Goal: Transaction & Acquisition: Purchase product/service

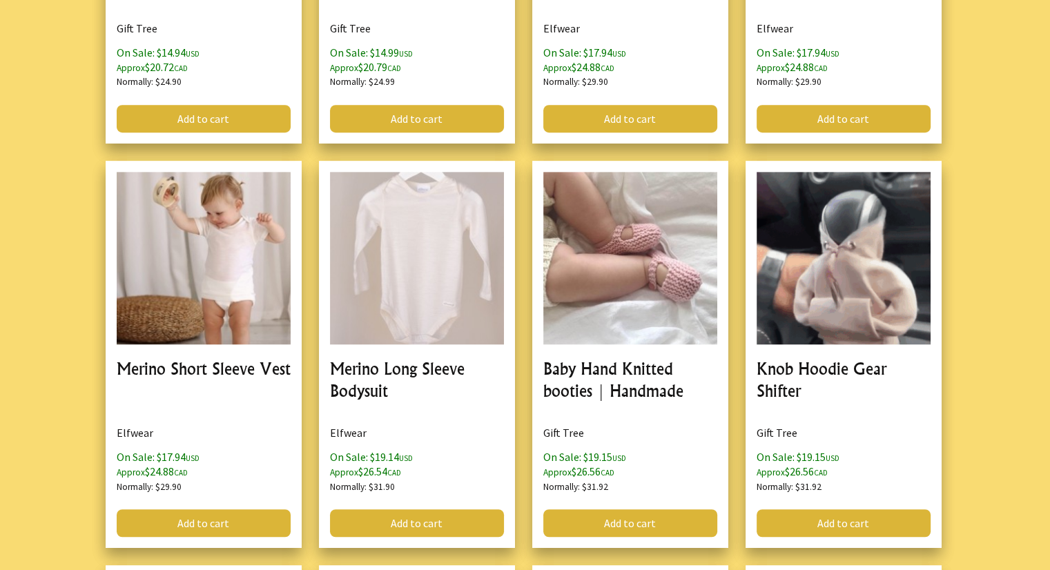
scroll to position [690, 0]
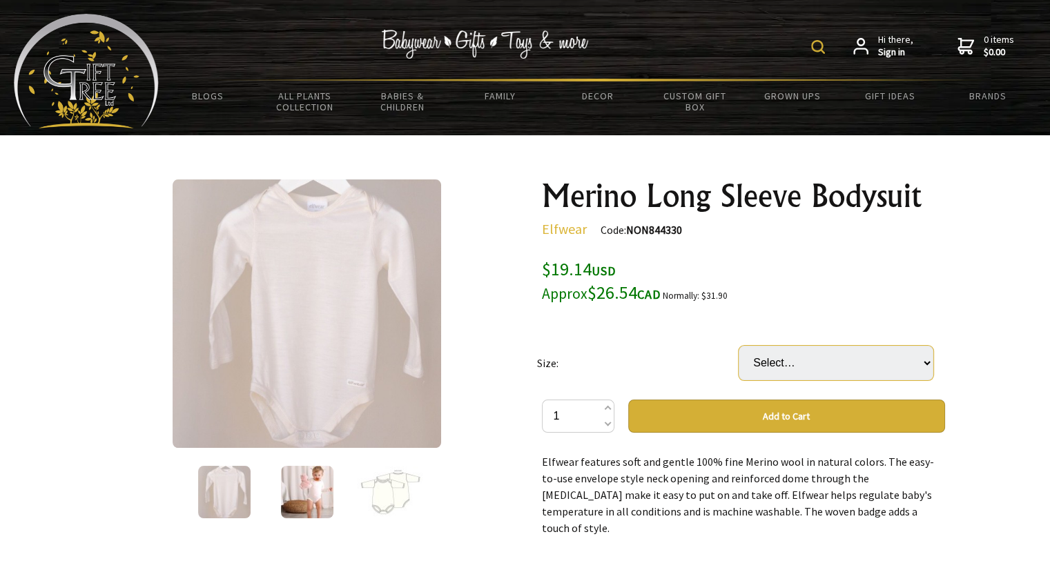
click at [779, 368] on select "Select… 0-3 mths 3-6 mths 6-12mths 1 yrs 2 yrs Newborn Premature" at bounding box center [836, 363] width 195 height 35
select select "3-6 mths"
click at [739, 346] on select "Select… 0-3 mths 3-6 mths 6-12mths 1 yrs 2 yrs Newborn Premature" at bounding box center [836, 363] width 195 height 35
click at [405, 492] on img at bounding box center [390, 493] width 66 height 52
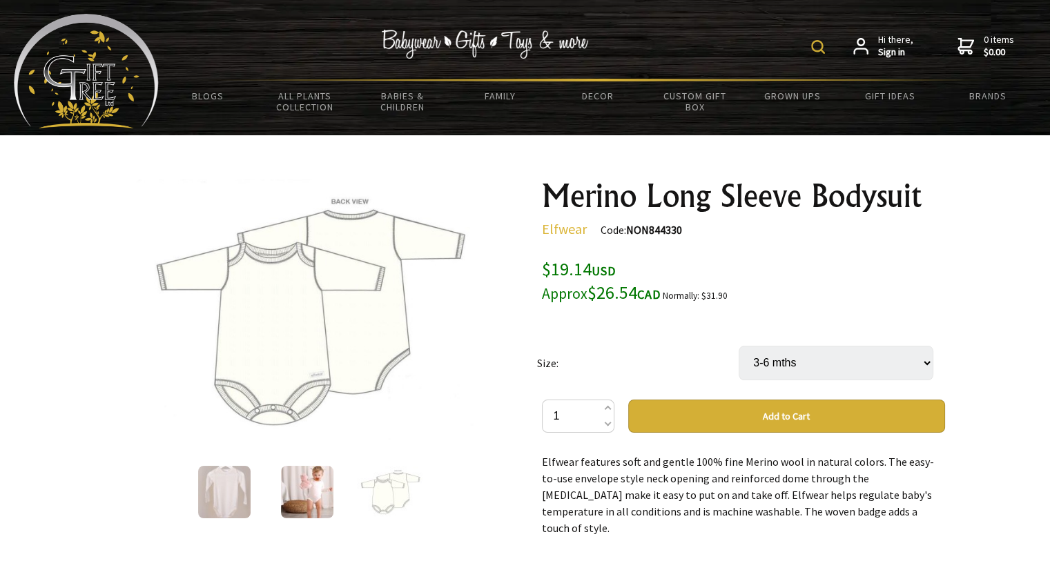
click at [227, 489] on img at bounding box center [224, 492] width 52 height 52
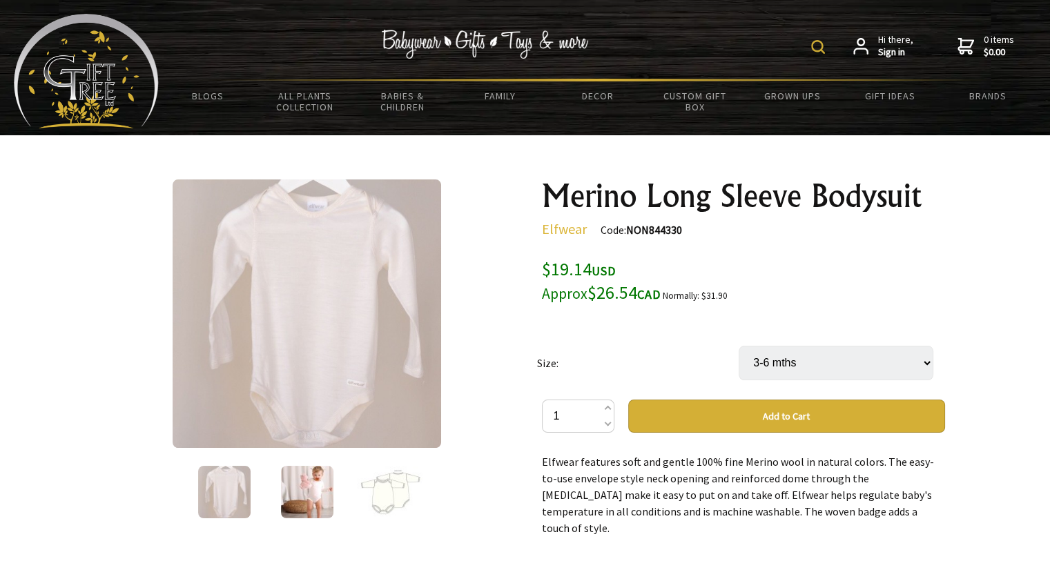
click at [311, 494] on img at bounding box center [307, 492] width 52 height 52
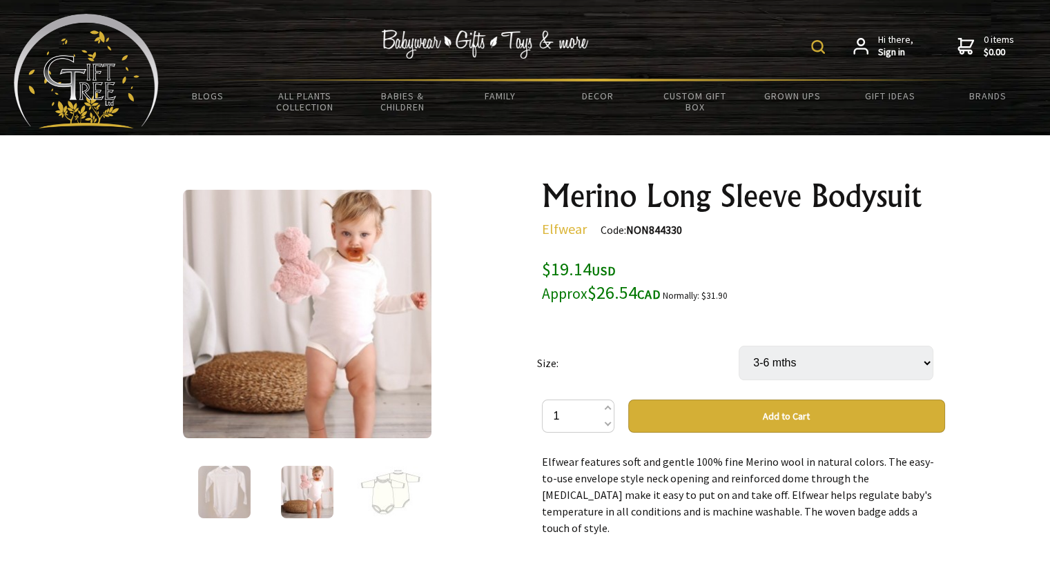
click at [229, 490] on img at bounding box center [224, 492] width 52 height 52
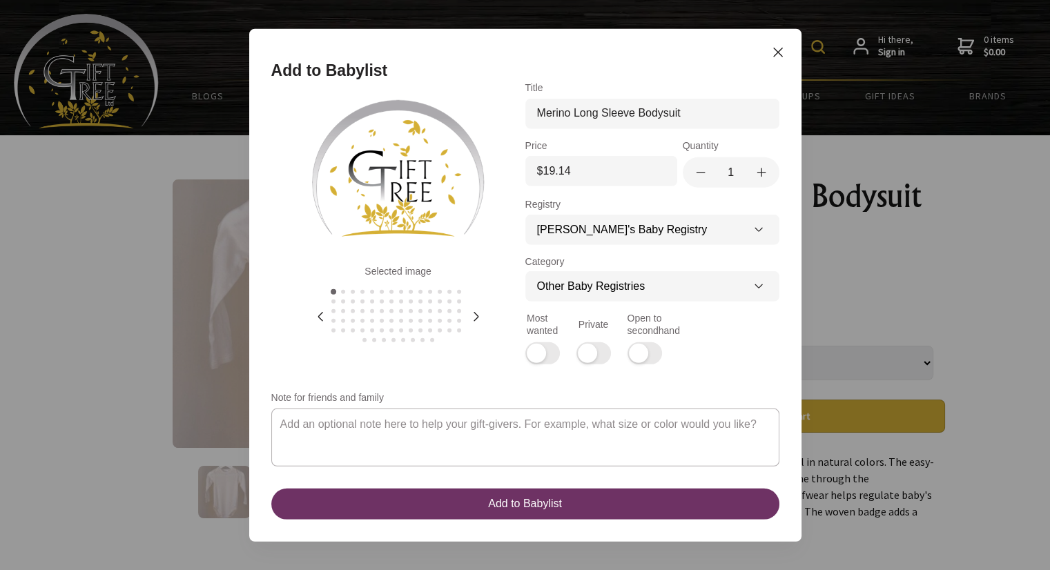
click at [539, 418] on textarea "Note for friends and family" at bounding box center [525, 437] width 508 height 58
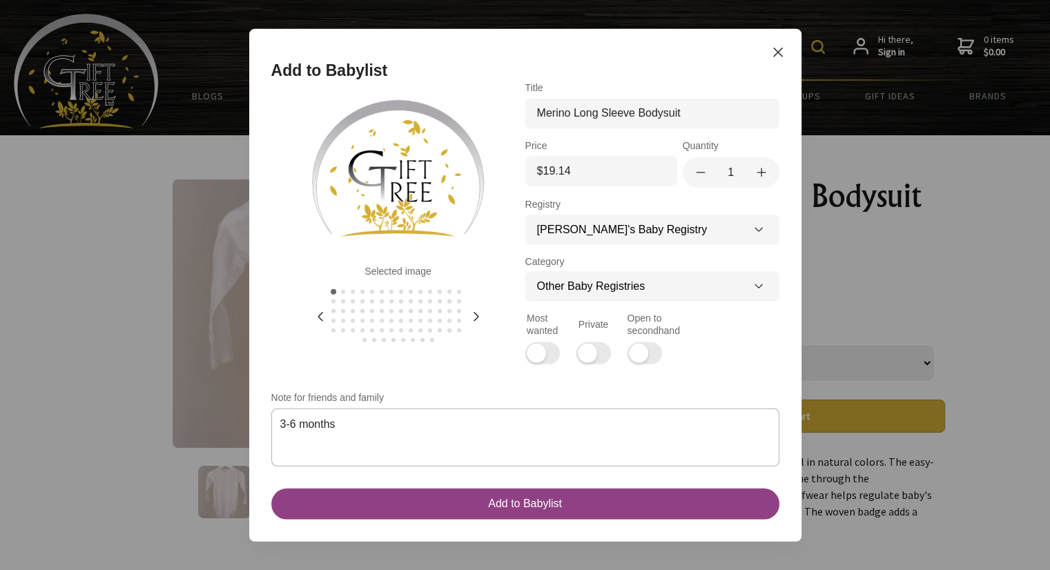
type textarea "3-6 months"
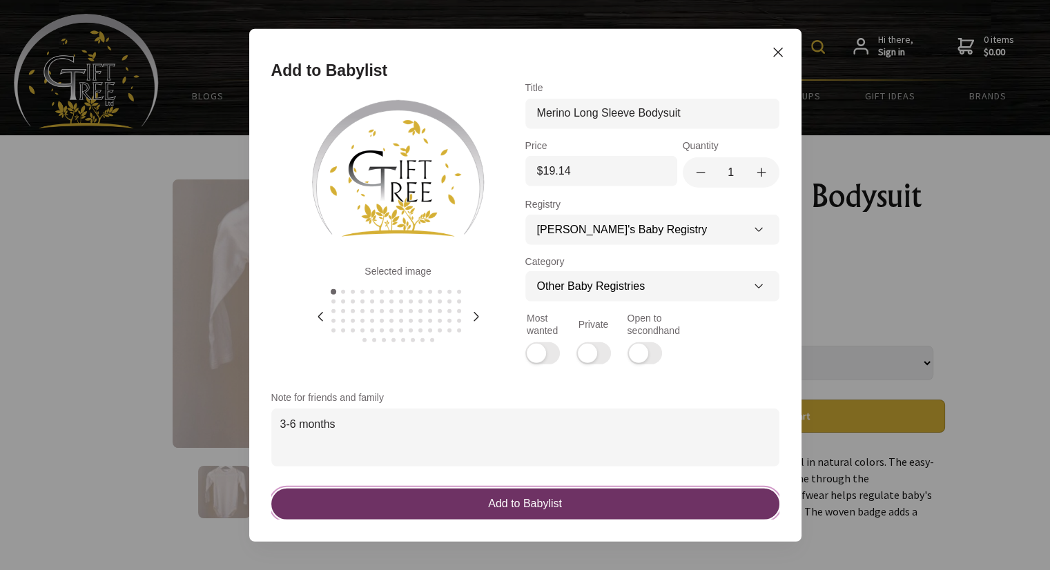
click at [524, 496] on div "Add to Babylist" at bounding box center [525, 503] width 74 height 14
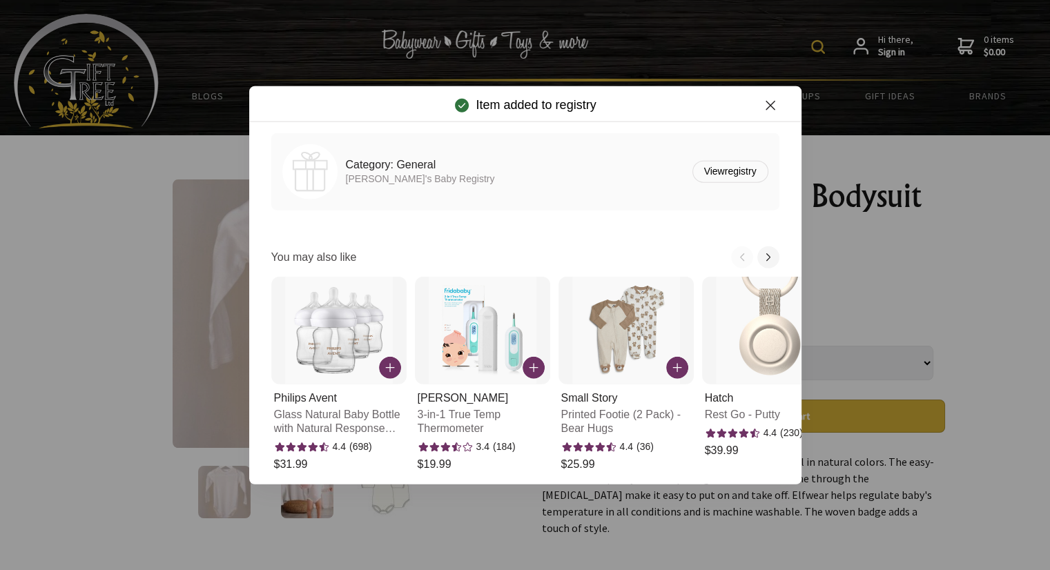
click at [779, 104] on icon "Close Icon" at bounding box center [770, 105] width 17 height 17
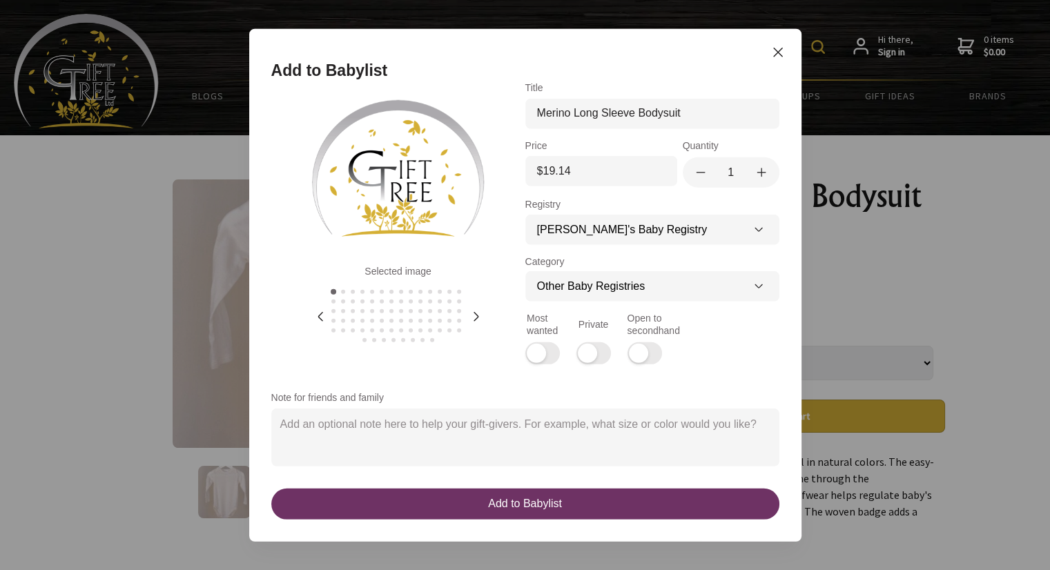
click at [422, 329] on button at bounding box center [420, 330] width 4 height 4
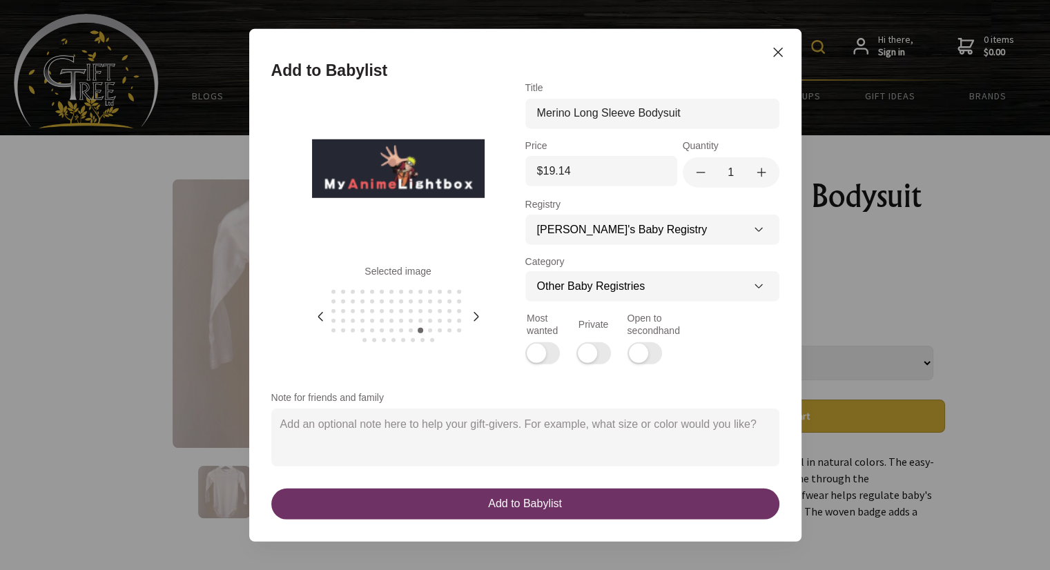
click at [432, 328] on button at bounding box center [430, 330] width 4 height 4
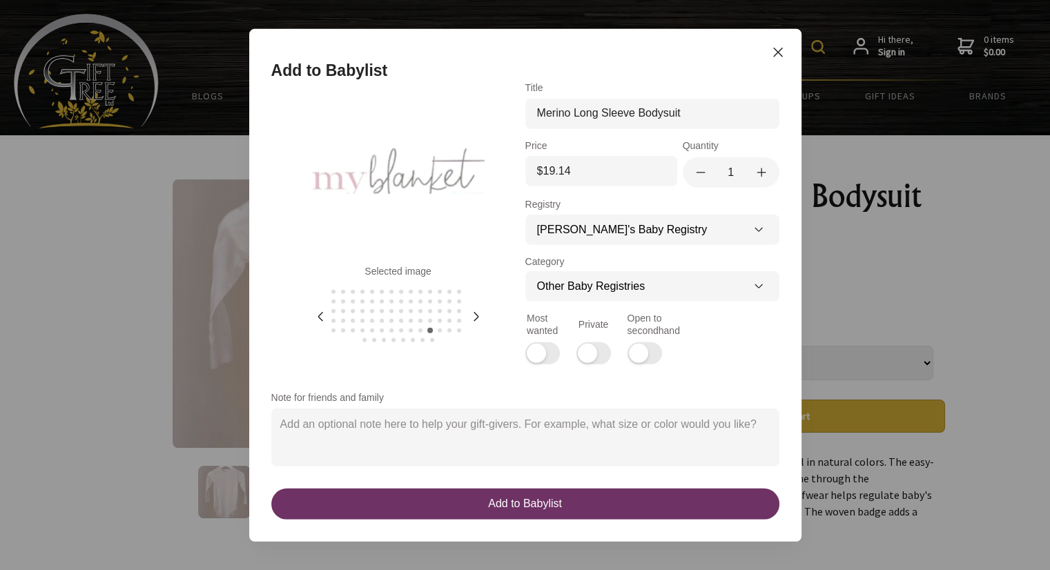
click at [442, 329] on button at bounding box center [440, 330] width 4 height 4
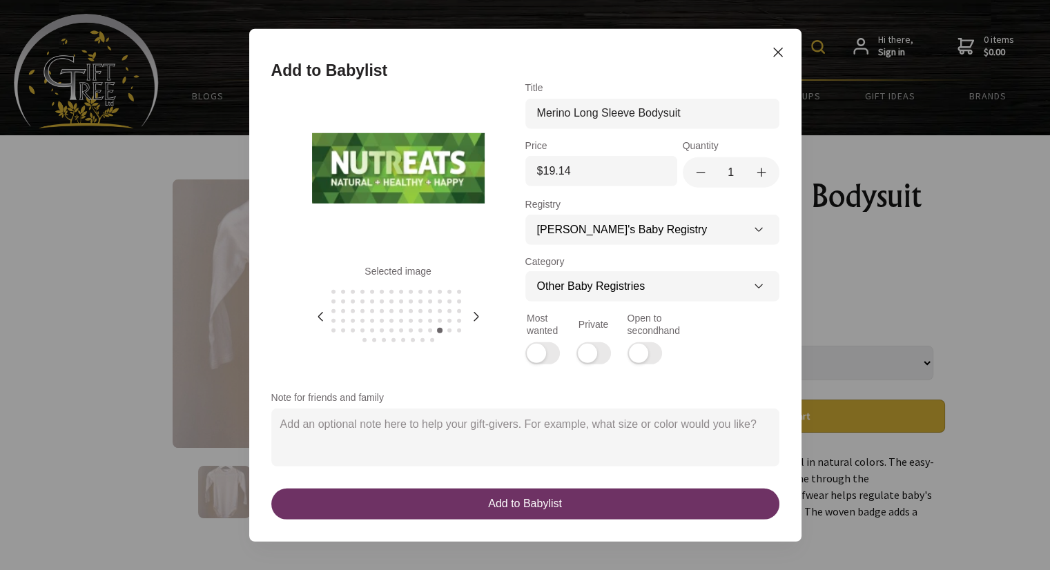
click at [480, 310] on icon at bounding box center [476, 316] width 17 height 17
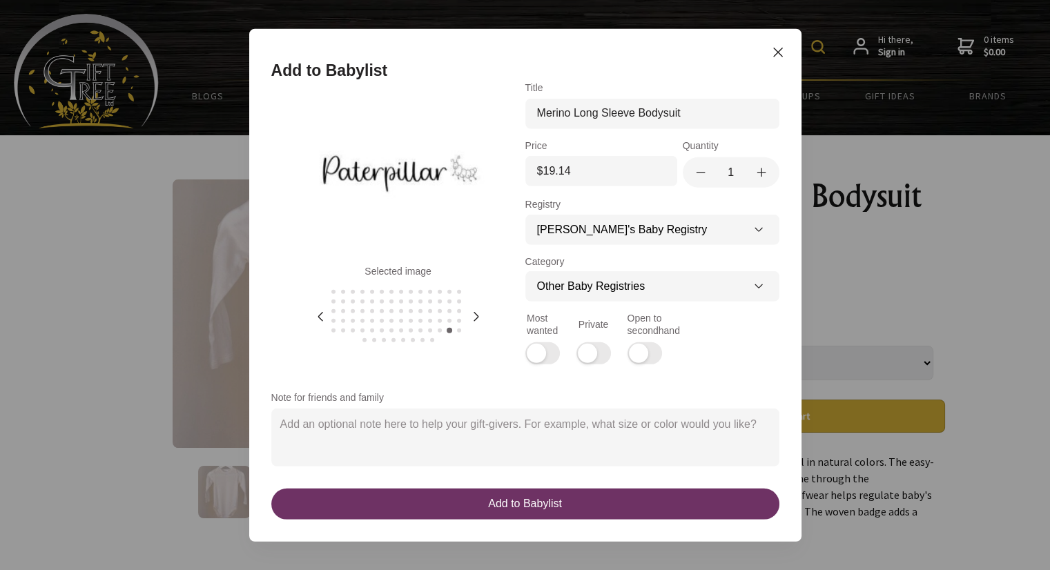
click at [481, 310] on icon at bounding box center [476, 316] width 17 height 17
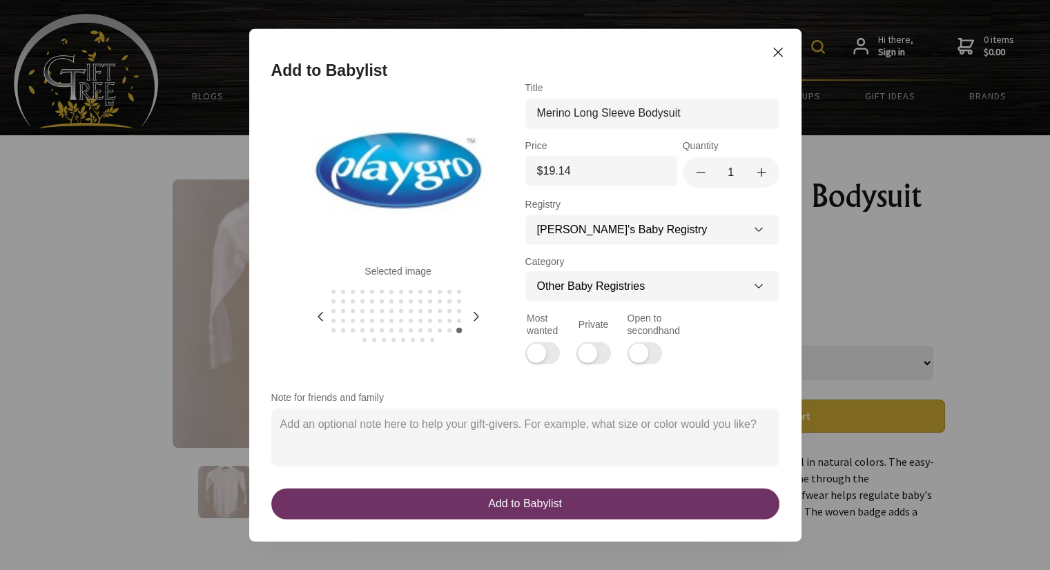
click at [481, 310] on icon at bounding box center [476, 316] width 17 height 17
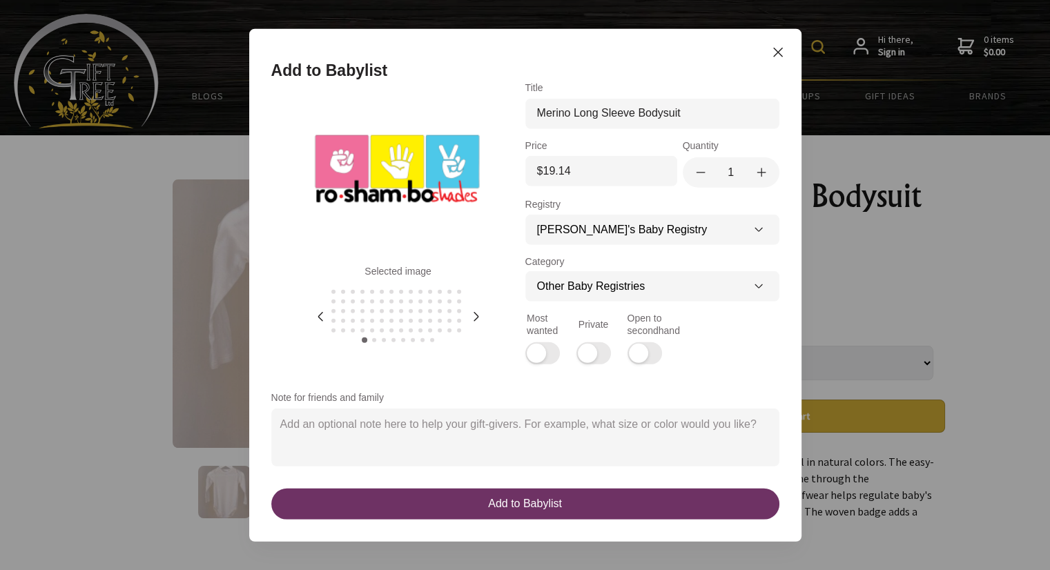
click at [481, 310] on icon at bounding box center [476, 316] width 17 height 17
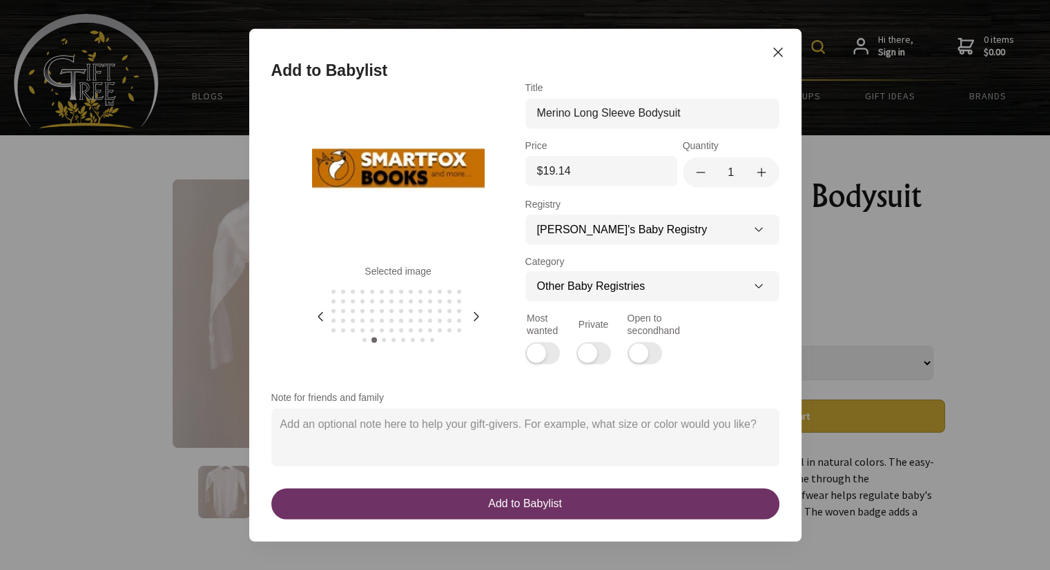
click at [481, 310] on icon at bounding box center [476, 316] width 17 height 17
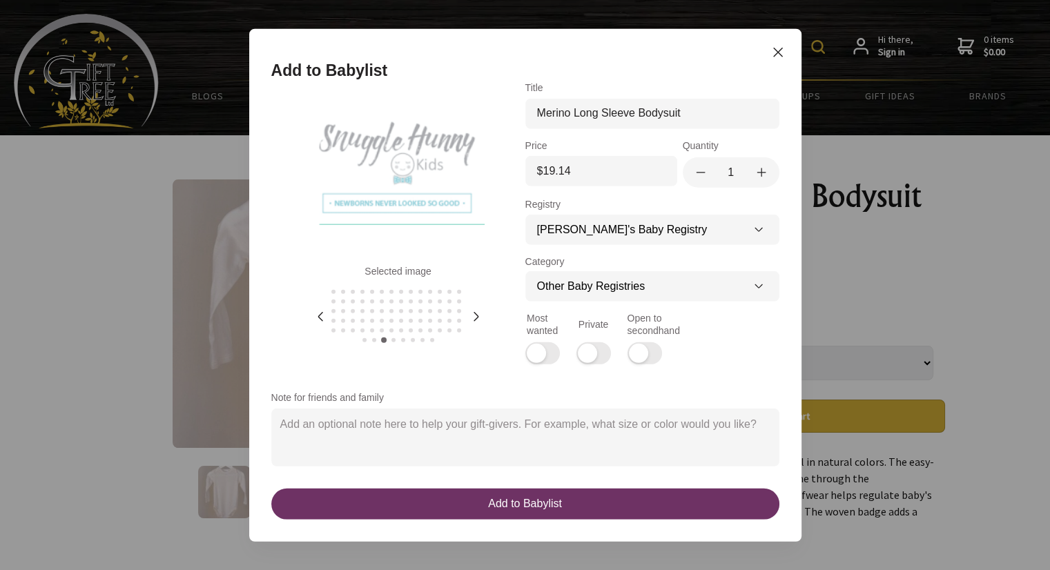
click at [481, 310] on icon at bounding box center [476, 316] width 17 height 17
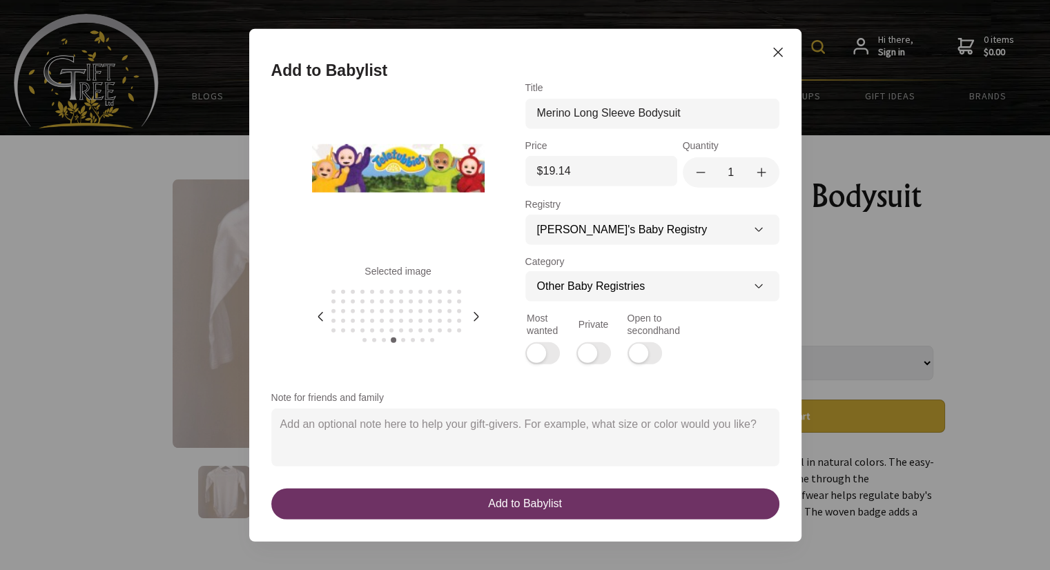
click at [481, 310] on icon at bounding box center [476, 316] width 17 height 17
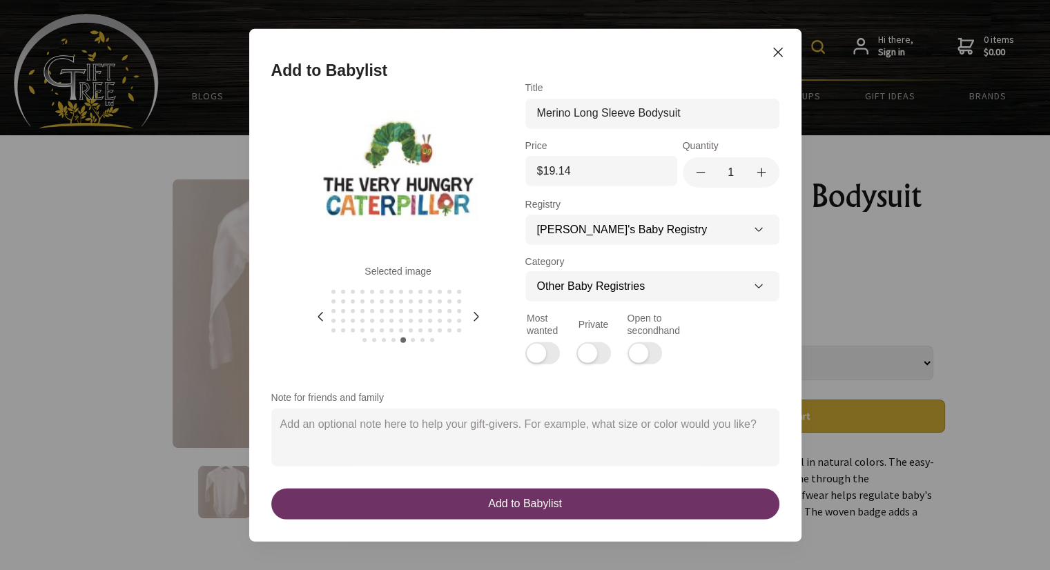
click at [481, 310] on icon at bounding box center [476, 316] width 17 height 17
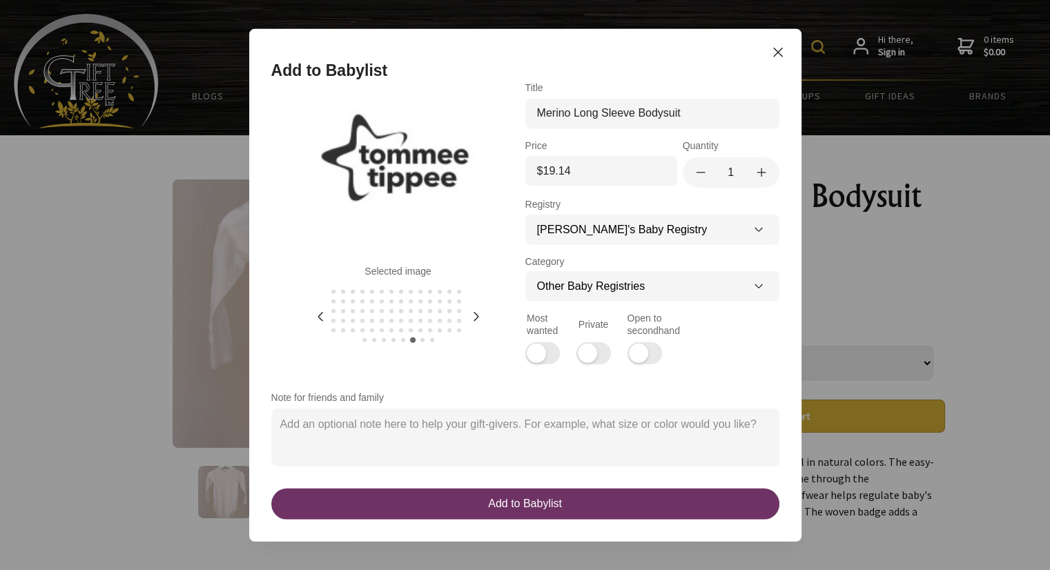
click at [481, 310] on icon at bounding box center [476, 316] width 17 height 17
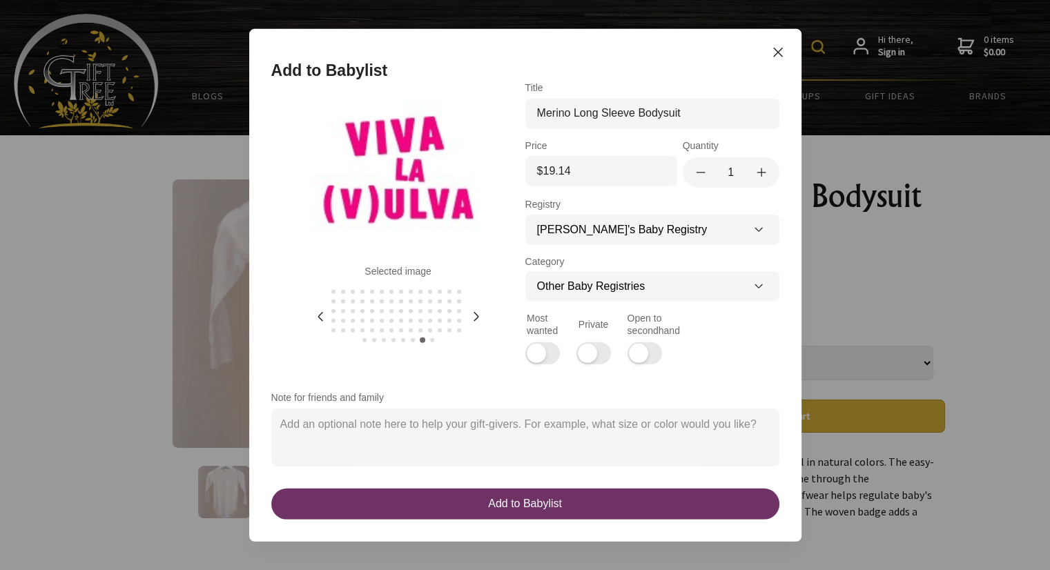
click at [481, 310] on icon at bounding box center [476, 316] width 17 height 17
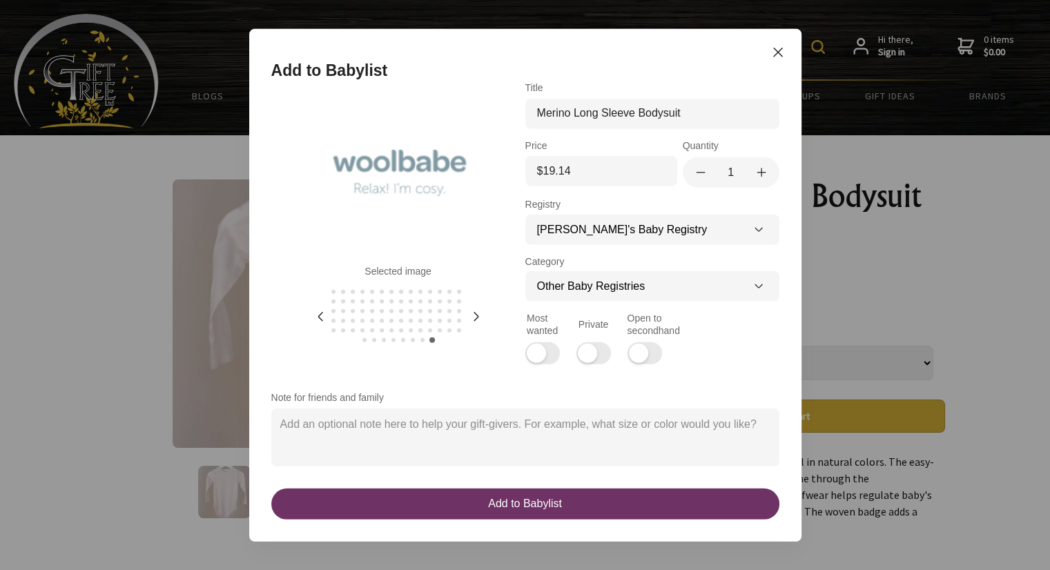
click at [481, 310] on icon at bounding box center [476, 316] width 17 height 17
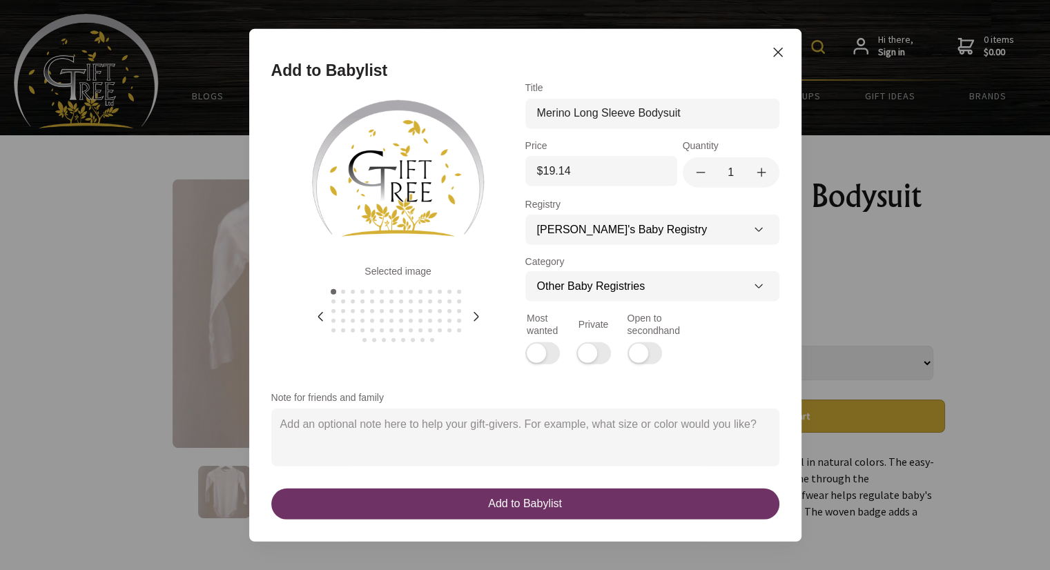
click at [481, 310] on icon at bounding box center [476, 316] width 17 height 17
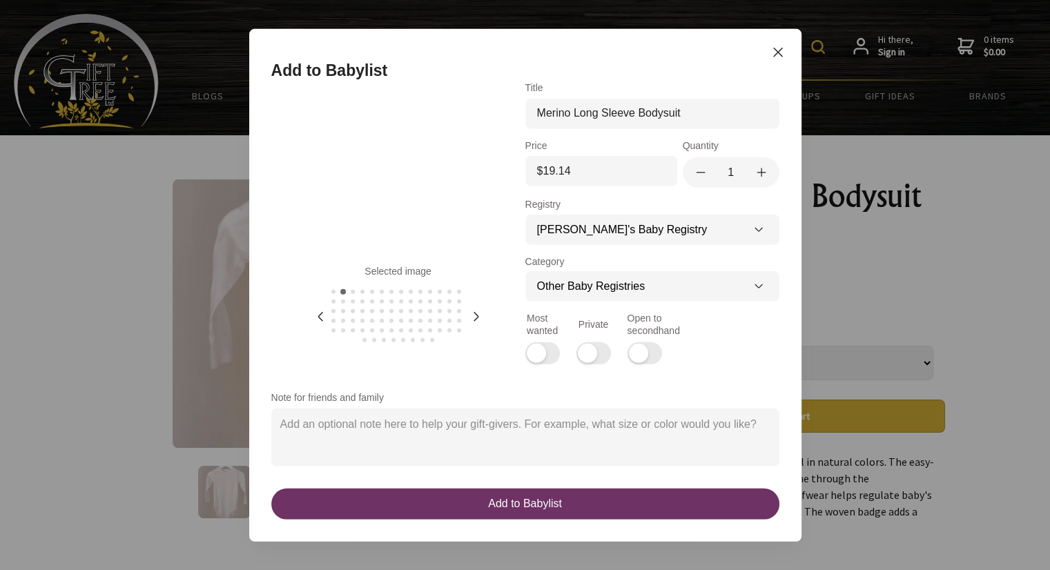
click at [481, 310] on icon at bounding box center [476, 316] width 17 height 17
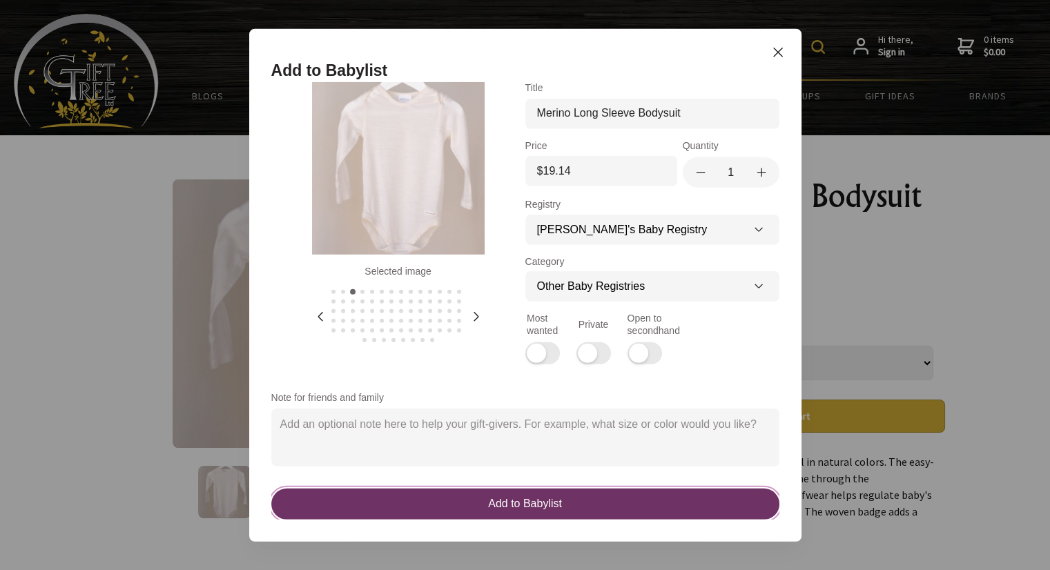
click at [558, 503] on div "Add to Babylist" at bounding box center [525, 503] width 74 height 14
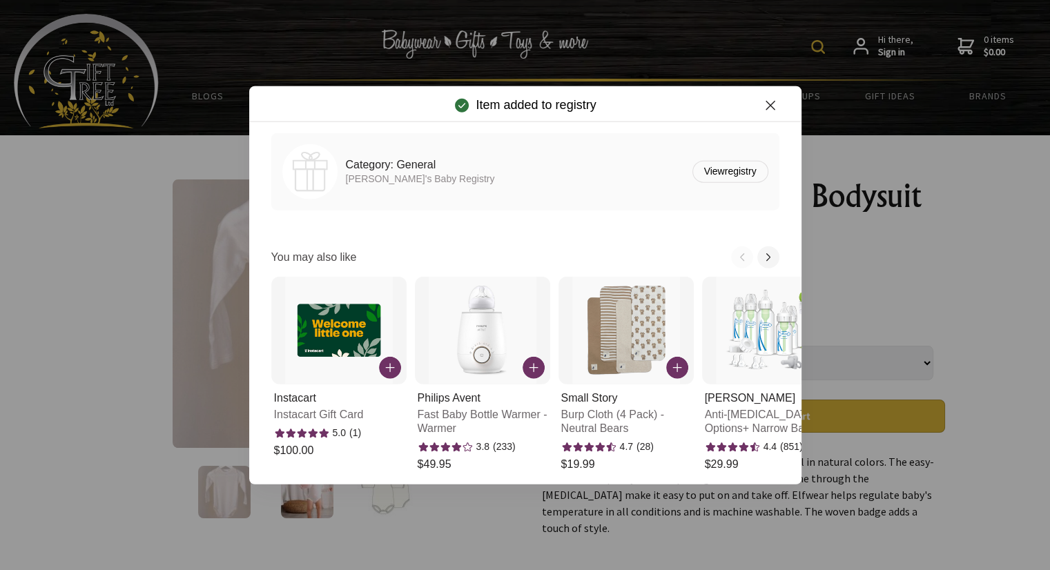
click at [779, 104] on icon "Close Icon" at bounding box center [770, 105] width 17 height 17
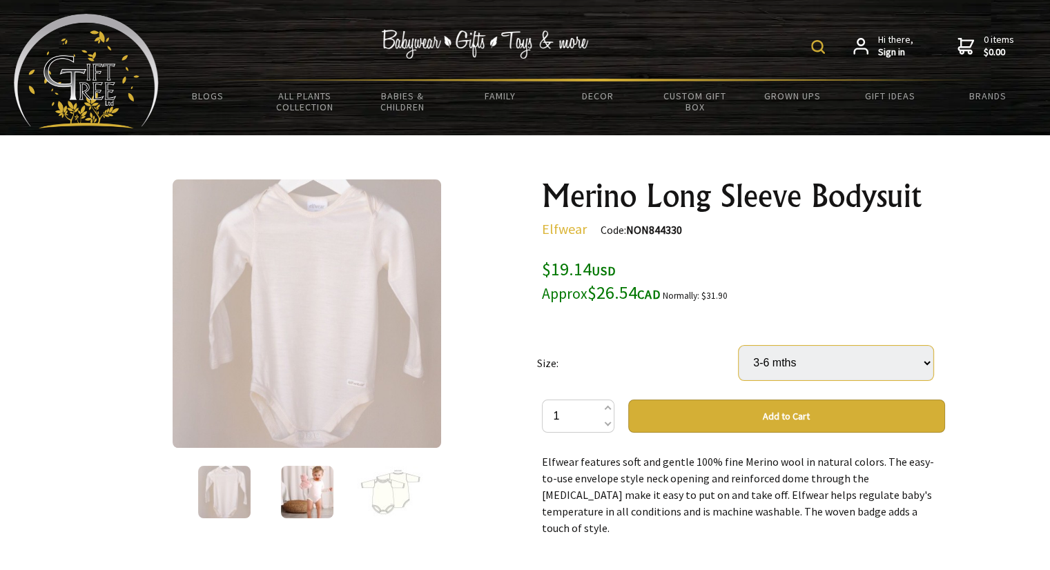
click at [826, 365] on select "Select… 0-3 mths 3-6 mths 6-12mths 1 yrs 2 yrs Newborn Premature" at bounding box center [836, 363] width 195 height 35
select select "6-12mths"
click at [739, 346] on select "Select… 0-3 mths 3-6 mths 6-12mths 1 yrs 2 yrs Newborn Premature" at bounding box center [836, 363] width 195 height 35
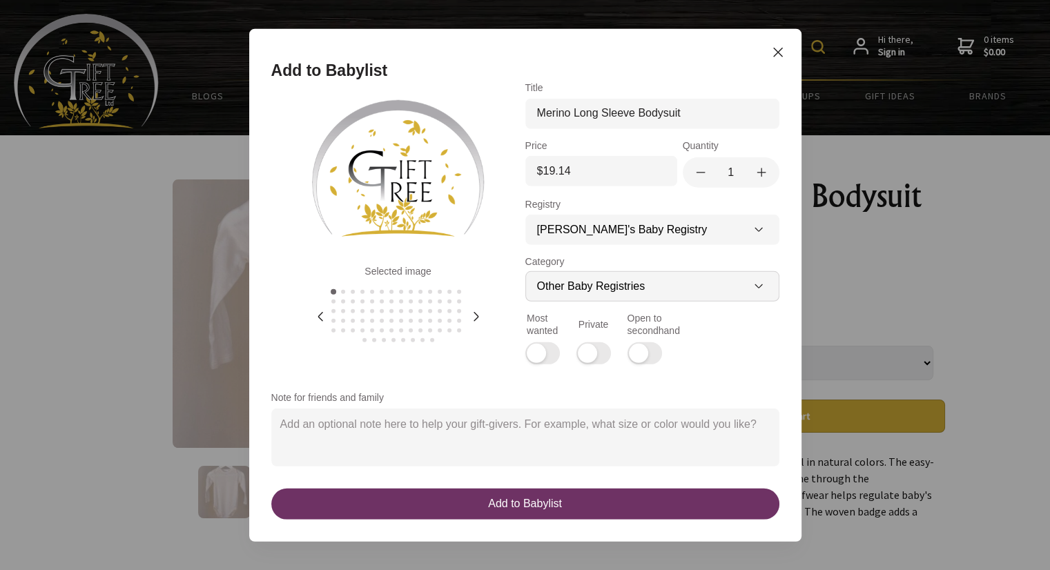
click at [690, 290] on select "Other Baby Registries A Little Something Extra✨ Feeding Sleeping Diapering Baby…" at bounding box center [652, 286] width 254 height 30
select select "-4"
click at [530, 271] on select "Other Baby Registries A Little Something Extra✨ Feeding Sleeping Diapering Baby…" at bounding box center [652, 286] width 254 height 30
click at [478, 315] on icon at bounding box center [476, 316] width 5 height 9
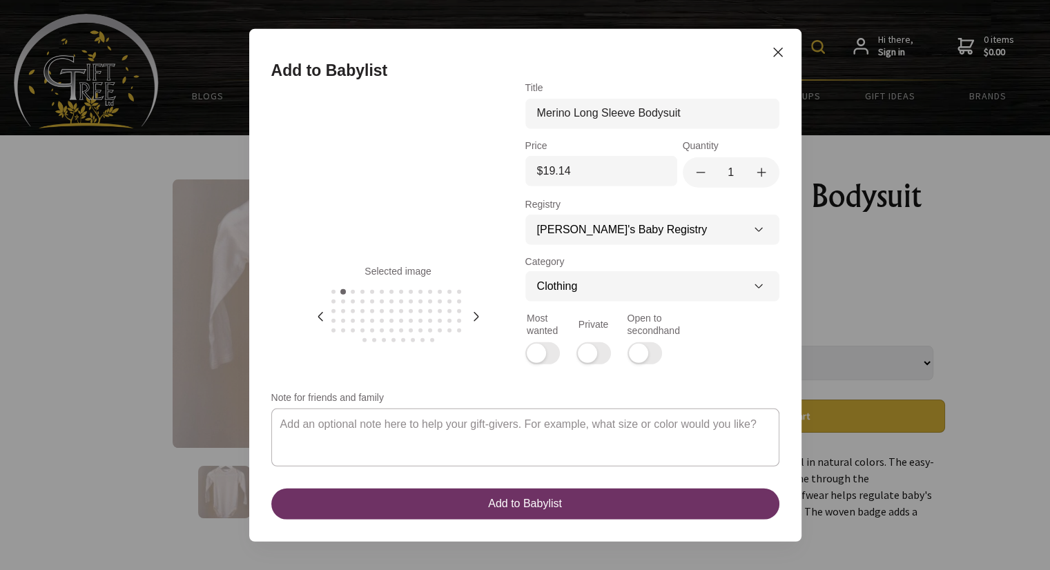
click at [494, 433] on textarea "Note for friends and family" at bounding box center [525, 437] width 508 height 58
type textarea "6-12 months"
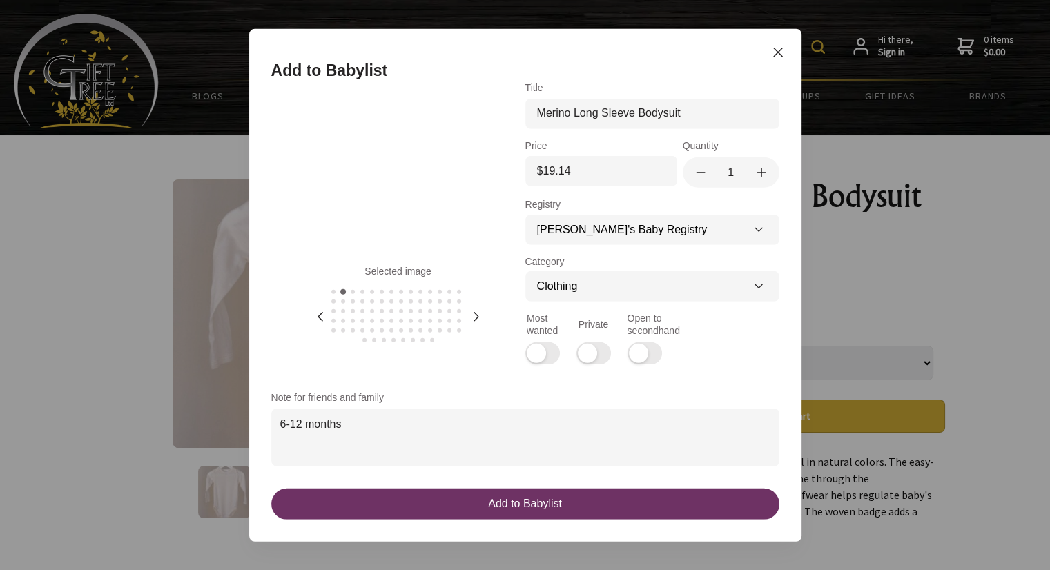
click at [480, 315] on icon at bounding box center [476, 316] width 17 height 17
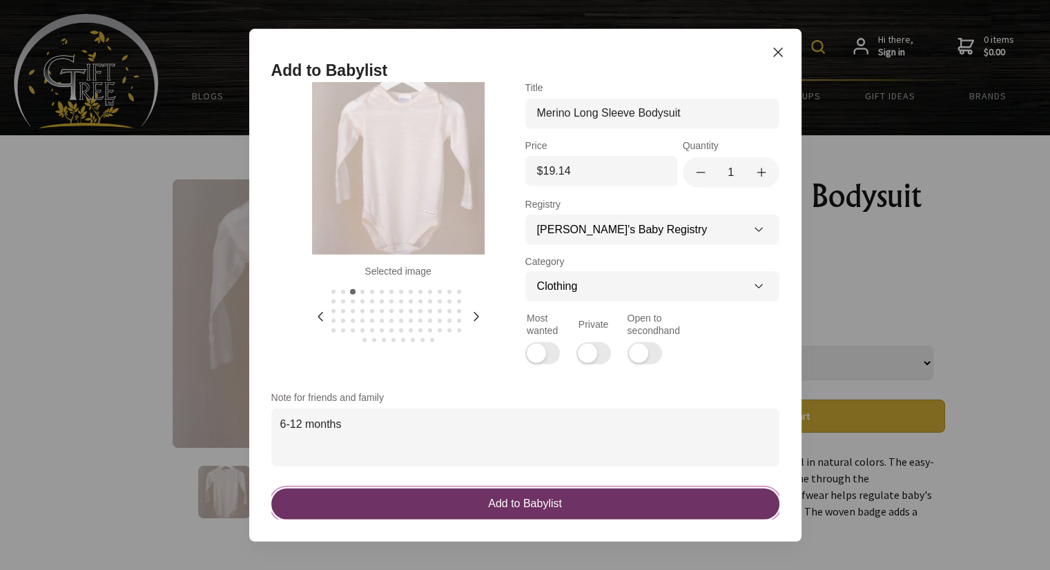
click at [541, 504] on div "Add to Babylist" at bounding box center [525, 503] width 74 height 14
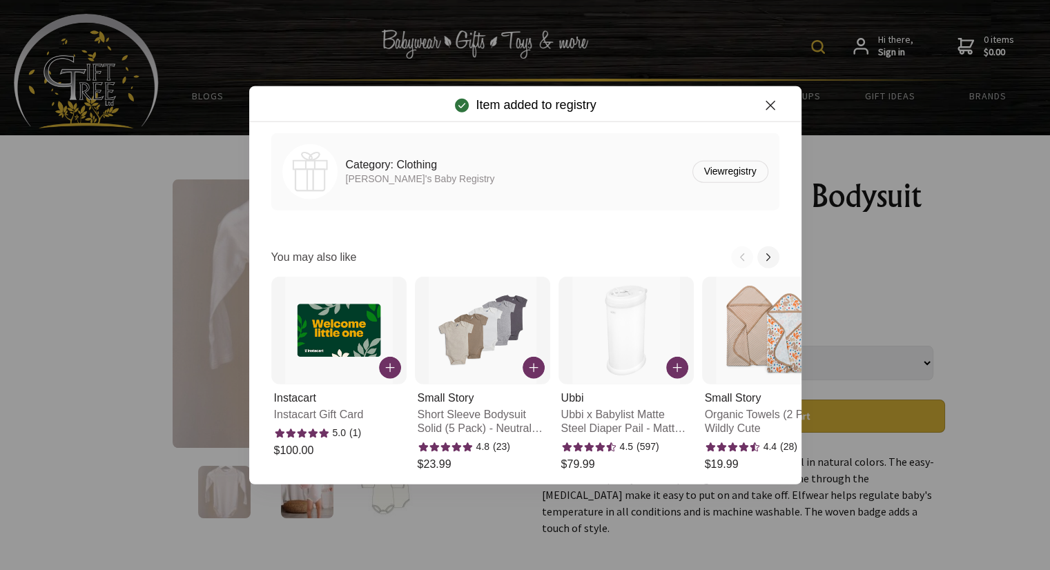
click at [777, 106] on icon "Close Icon" at bounding box center [770, 105] width 17 height 17
